Goal: Information Seeking & Learning: Learn about a topic

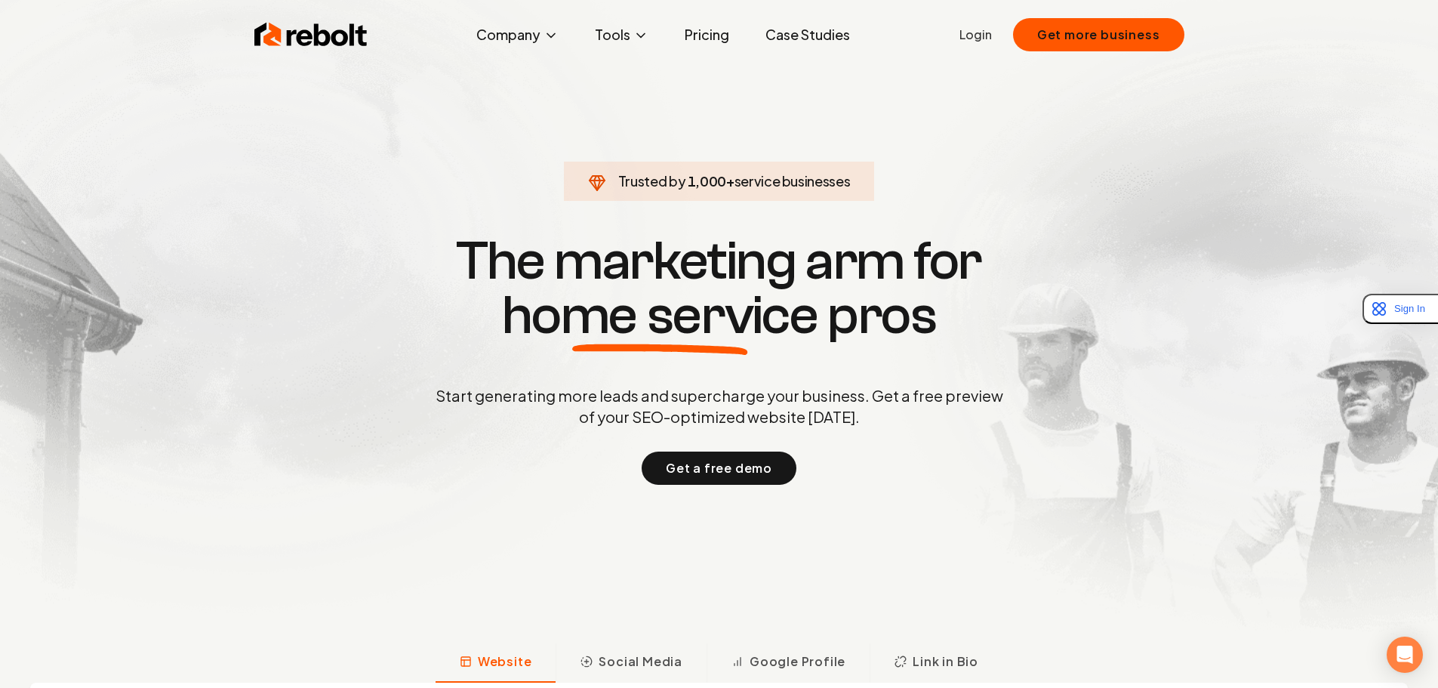
click at [602, 413] on p "Start generating more leads and supercharge your business. Get a free preview o…" at bounding box center [720, 406] width 574 height 42
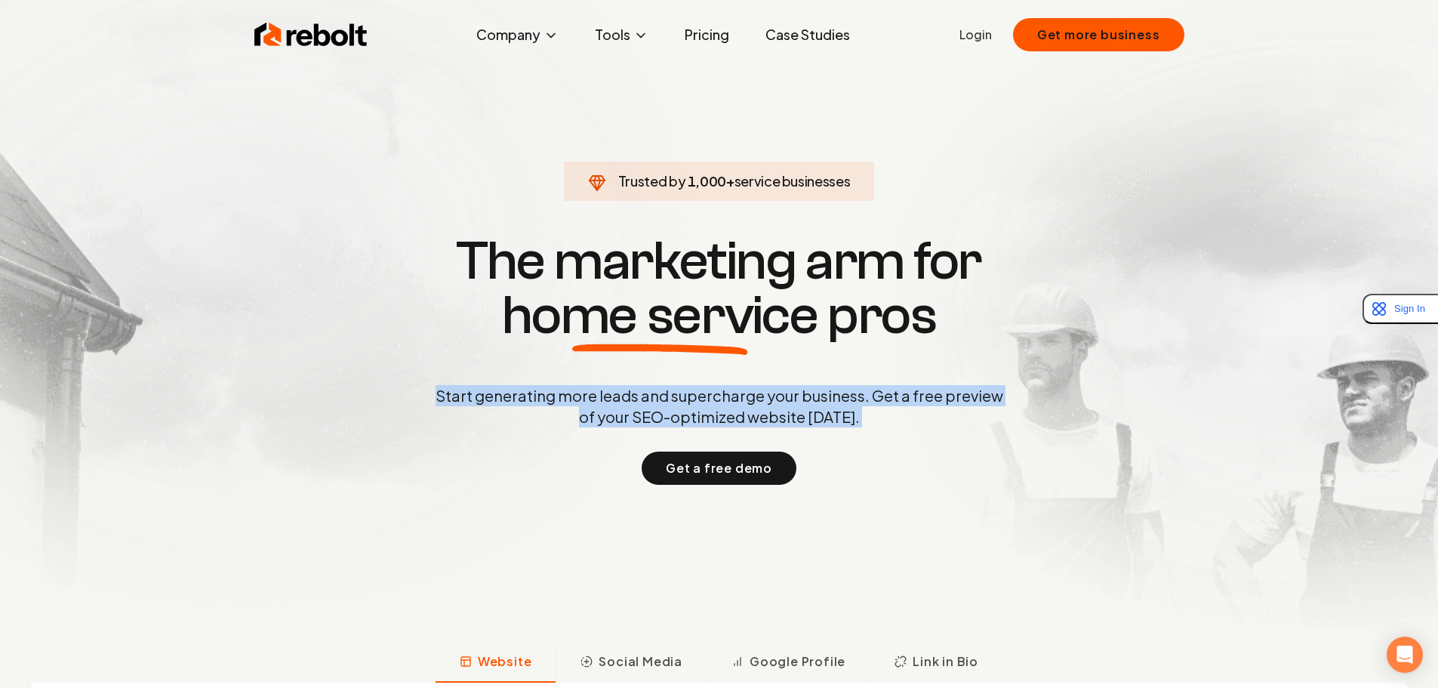
drag, startPoint x: 602, startPoint y: 413, endPoint x: 518, endPoint y: 426, distance: 84.8
click at [554, 430] on div "Start generating more leads and supercharge your business. Get a free preview o…" at bounding box center [720, 435] width 574 height 100
click at [518, 426] on p "Start generating more leads and supercharge your business. Get a free preview o…" at bounding box center [720, 406] width 574 height 42
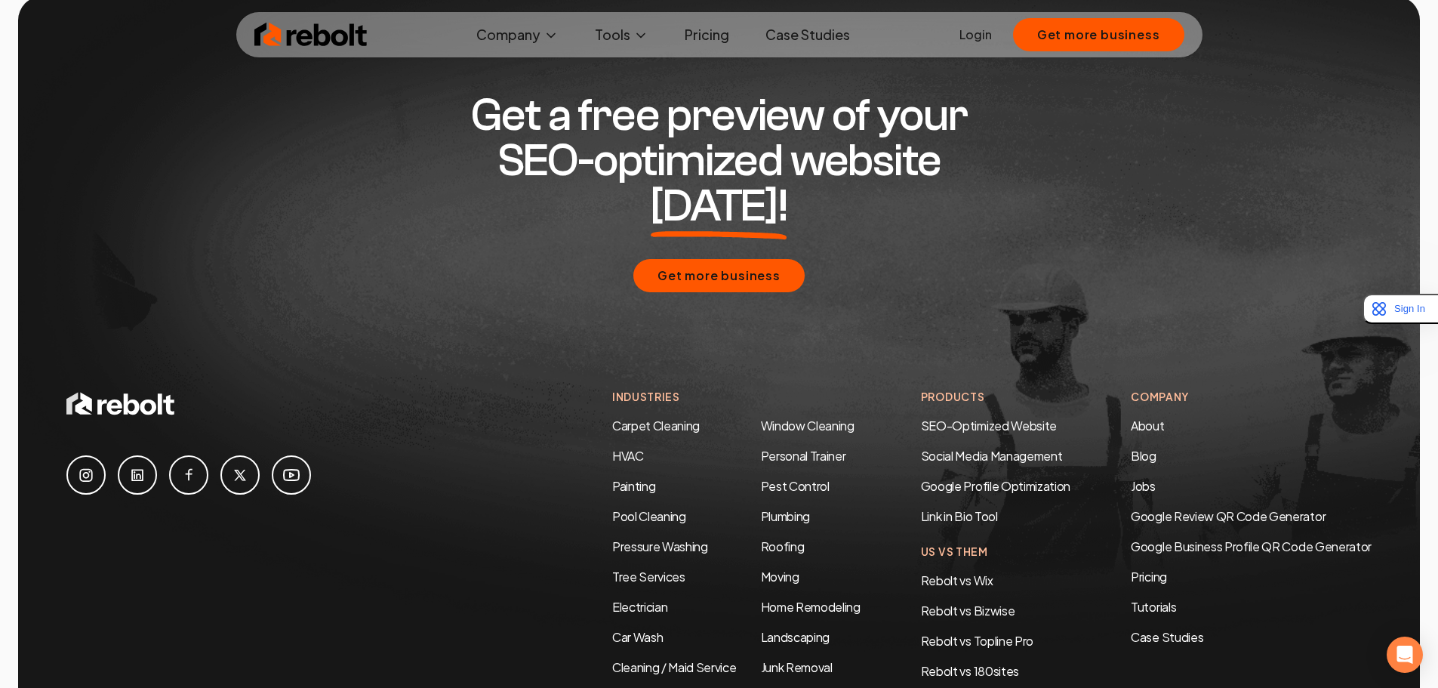
scroll to position [7310, 0]
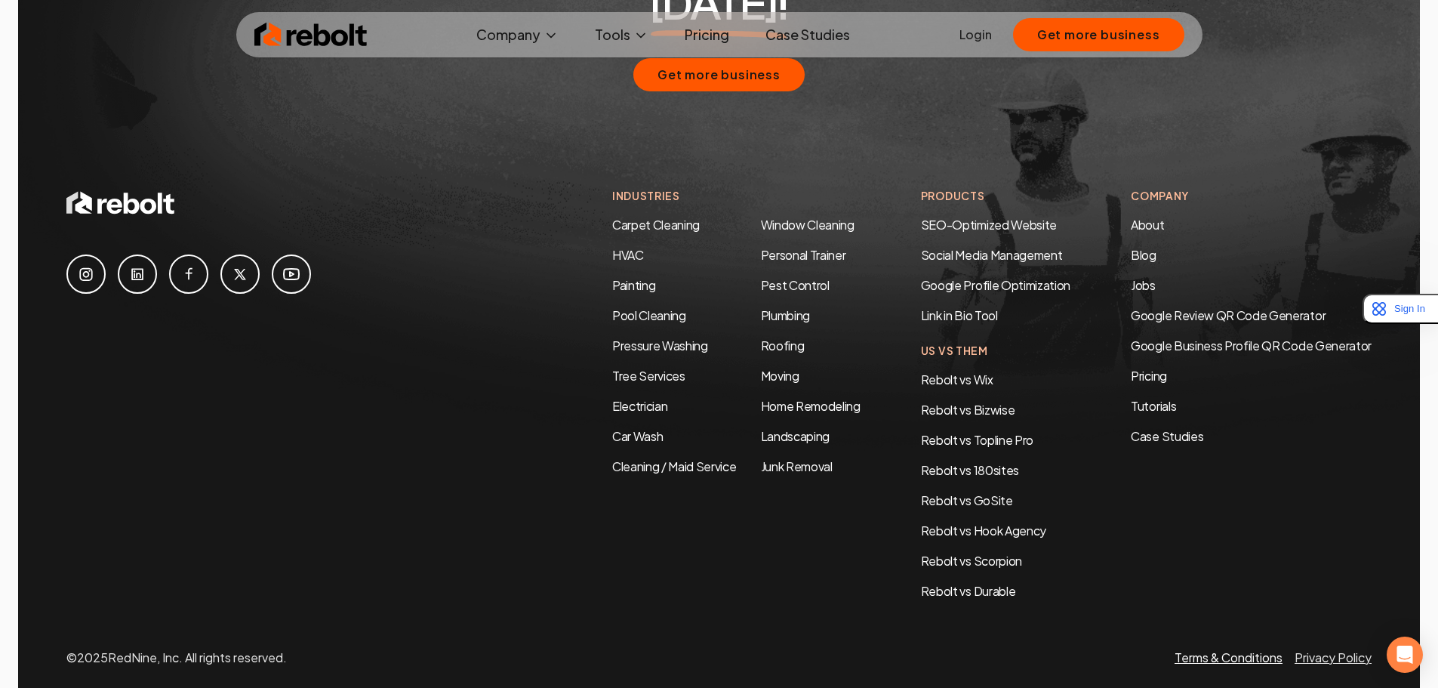
click at [1226, 649] on link "Terms & Conditions" at bounding box center [1229, 657] width 108 height 16
click at [135, 254] on link at bounding box center [137, 273] width 39 height 39
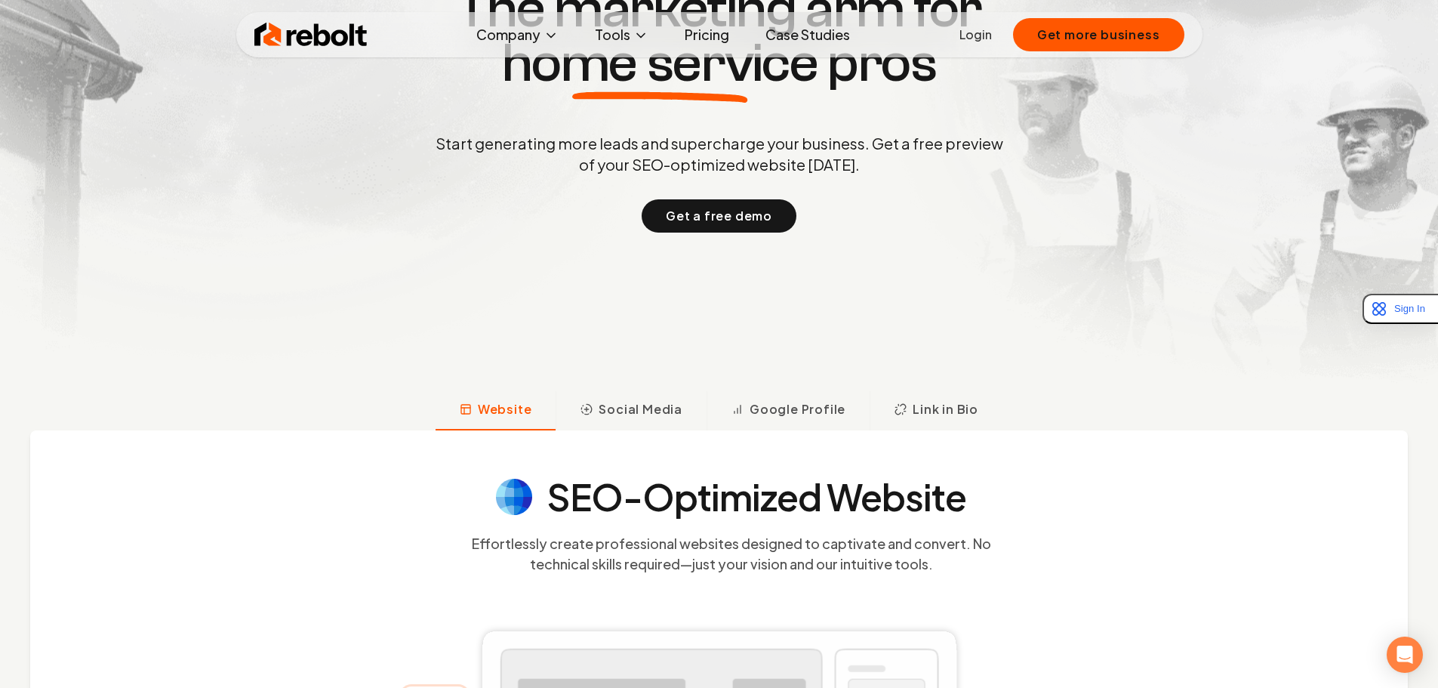
scroll to position [255, 0]
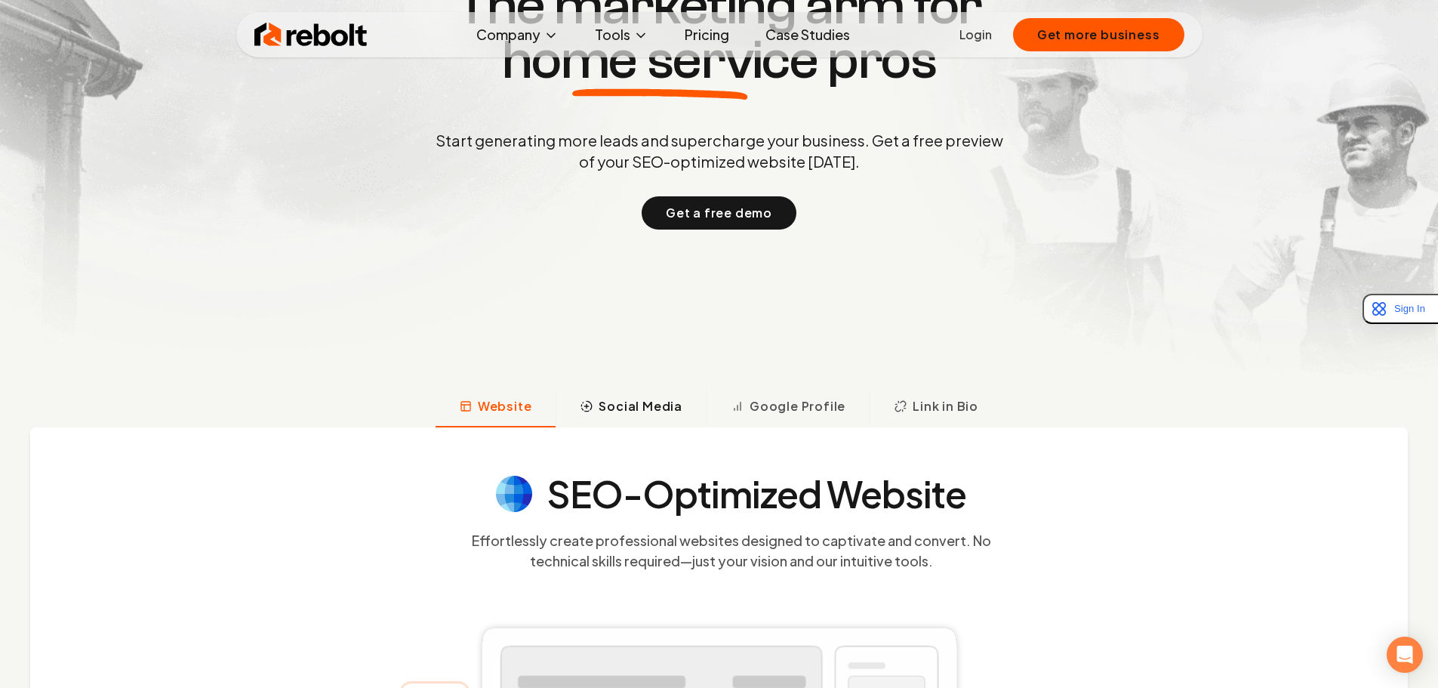
click at [630, 407] on span "Social Media" at bounding box center [641, 406] width 84 height 18
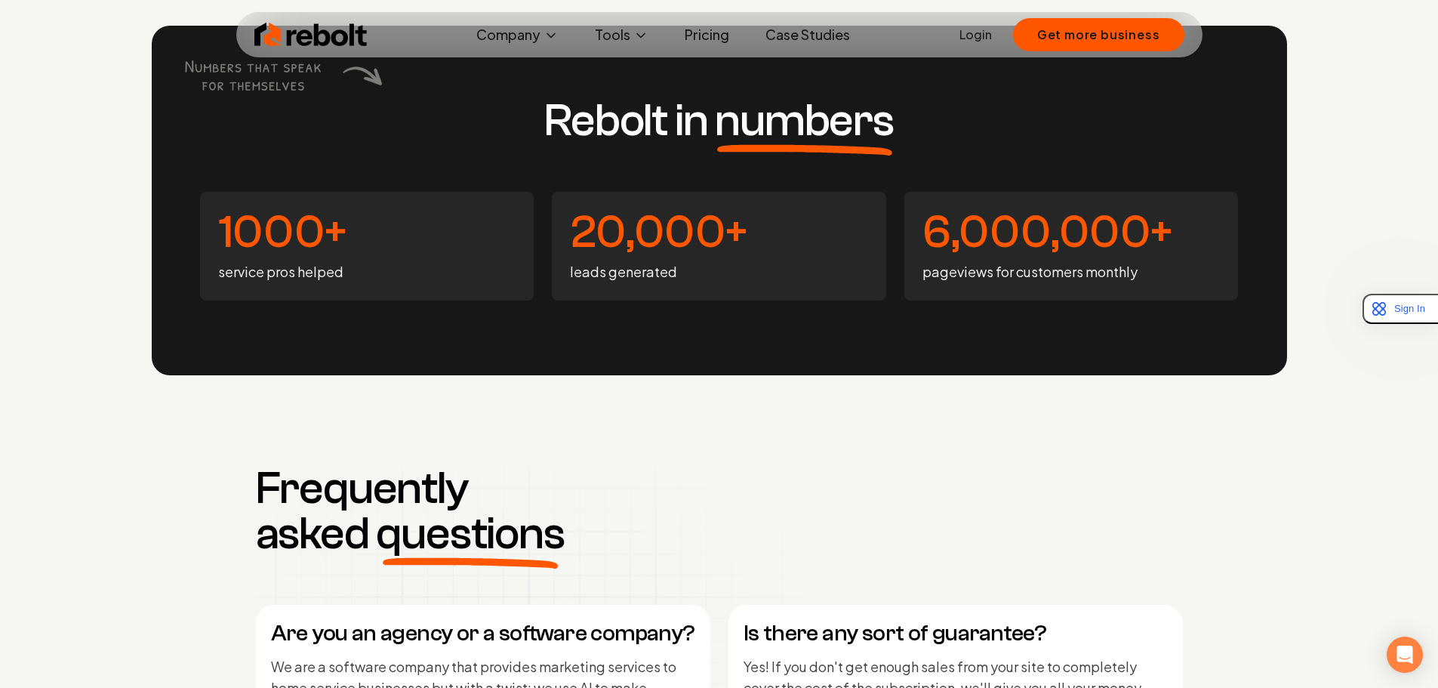
scroll to position [5629, 0]
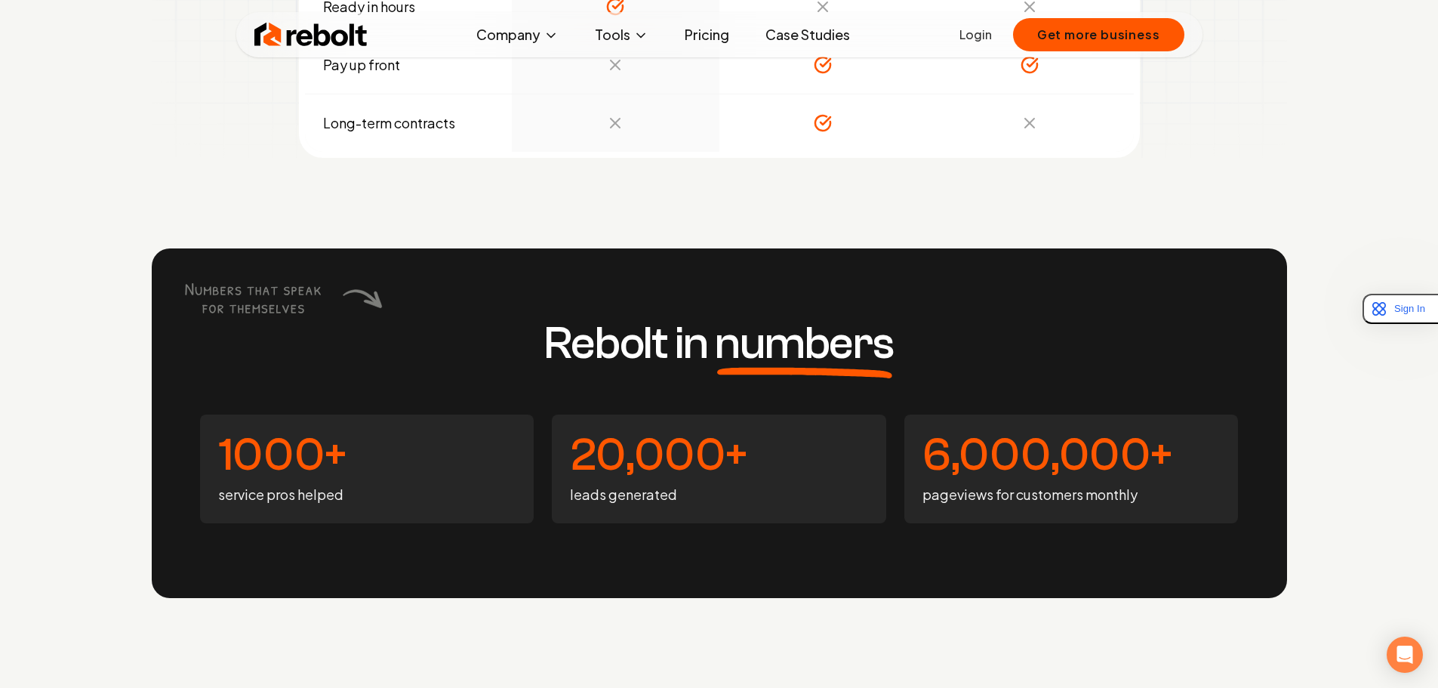
click at [728, 29] on link "Pricing" at bounding box center [707, 35] width 69 height 30
